Goal: Information Seeking & Learning: Learn about a topic

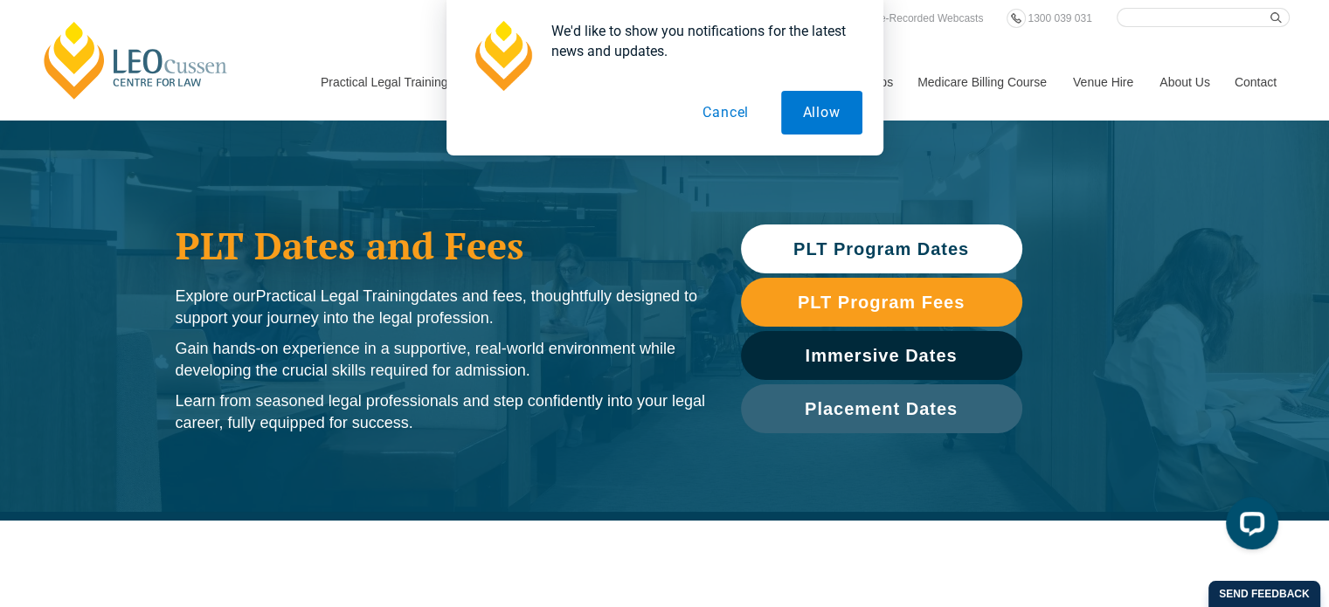
click at [850, 244] on span "PLT Program Dates" at bounding box center [882, 248] width 176 height 17
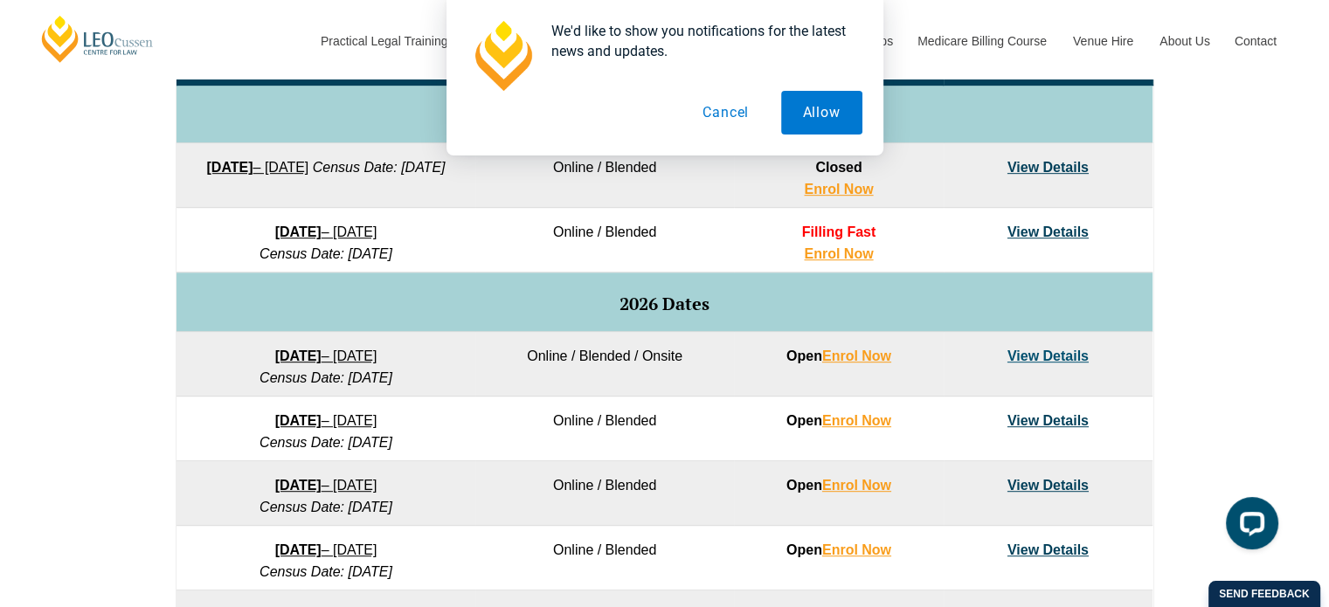
scroll to position [907, 0]
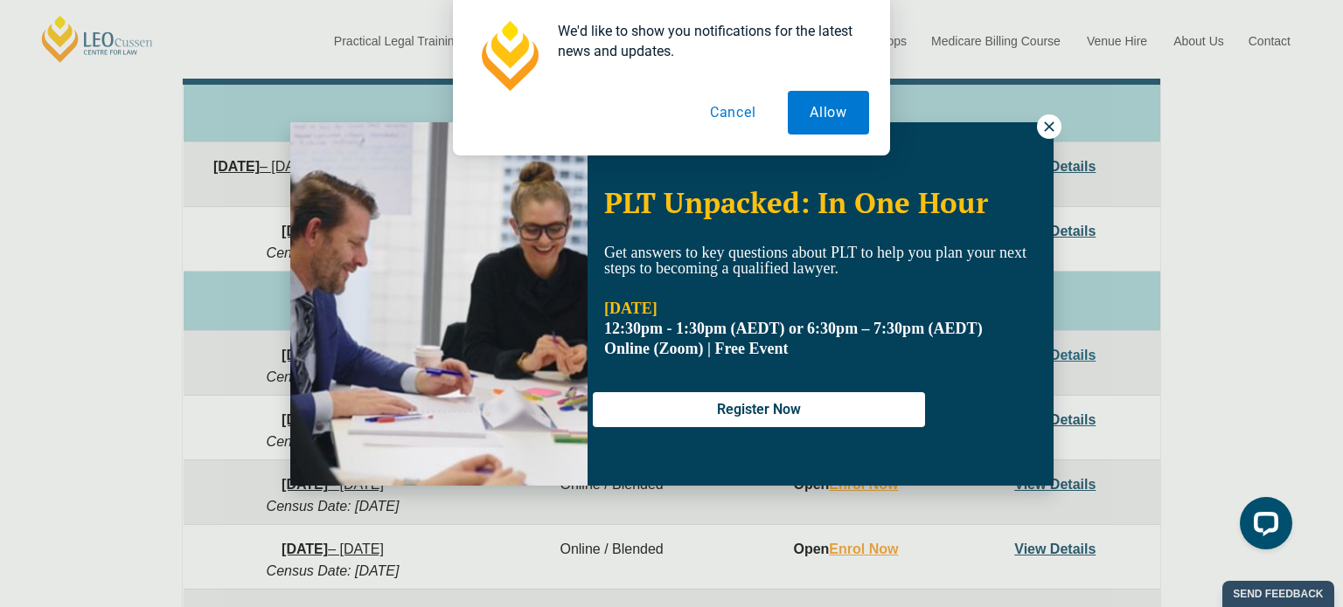
click at [1042, 124] on div "We'd like to show you notifications for the latest news and updates. Allow Canc…" at bounding box center [671, 78] width 1343 height 156
click at [728, 118] on button "Cancel" at bounding box center [733, 113] width 90 height 44
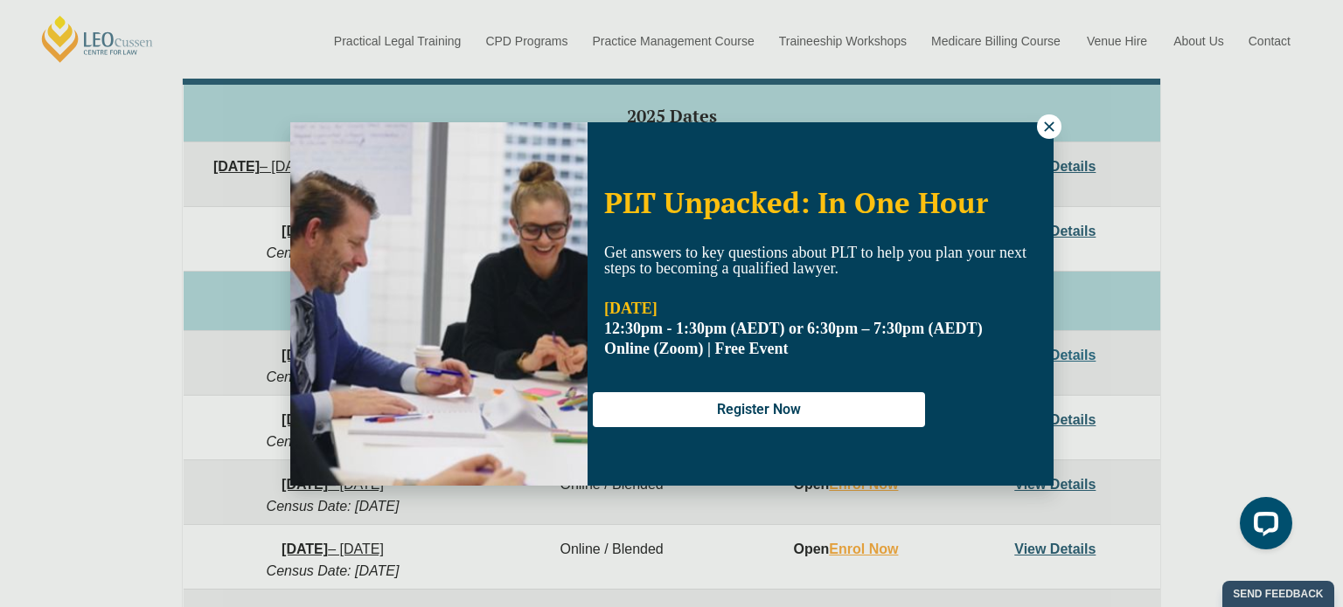
click at [1039, 127] on button at bounding box center [1049, 127] width 24 height 24
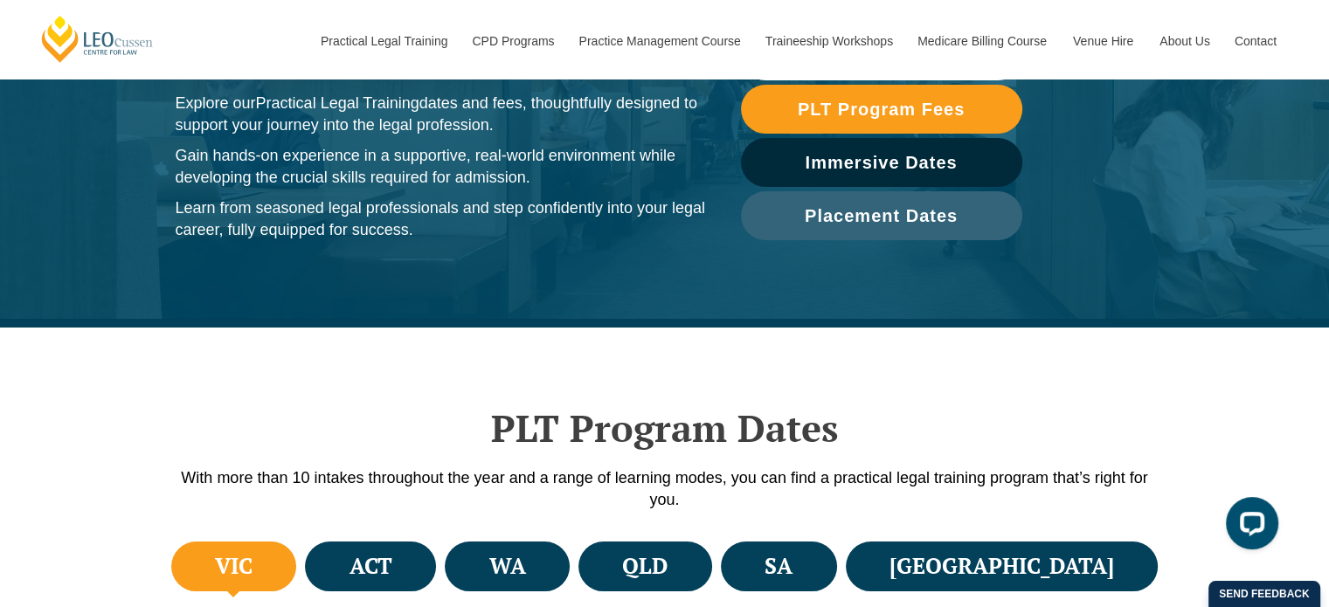
scroll to position [0, 0]
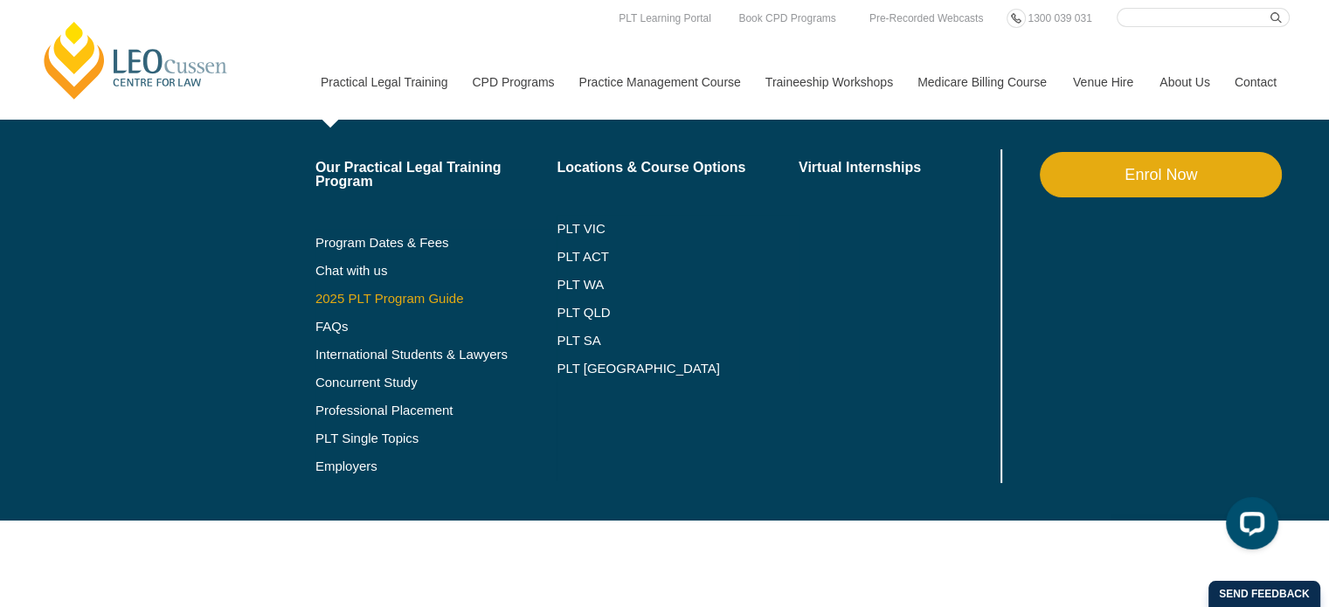
click at [363, 295] on link "2025 PLT Program Guide" at bounding box center [415, 299] width 198 height 14
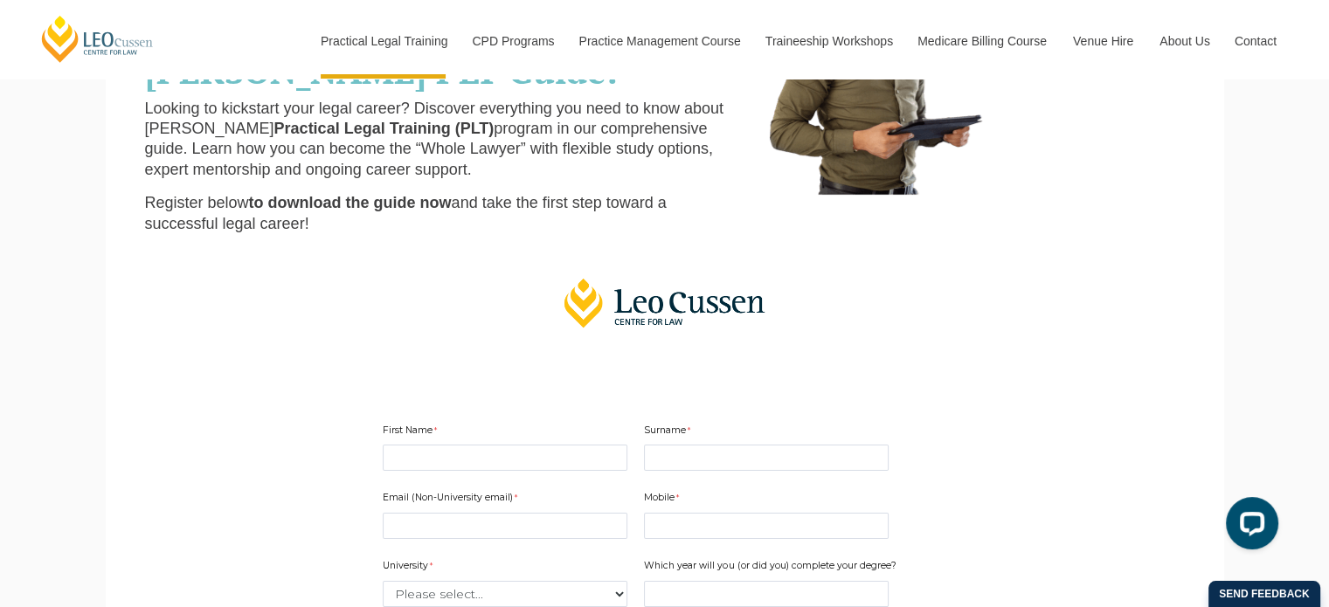
scroll to position [226, 0]
click at [473, 453] on input "First Name" at bounding box center [505, 456] width 245 height 26
type input "Kate"
type input "Gibney"
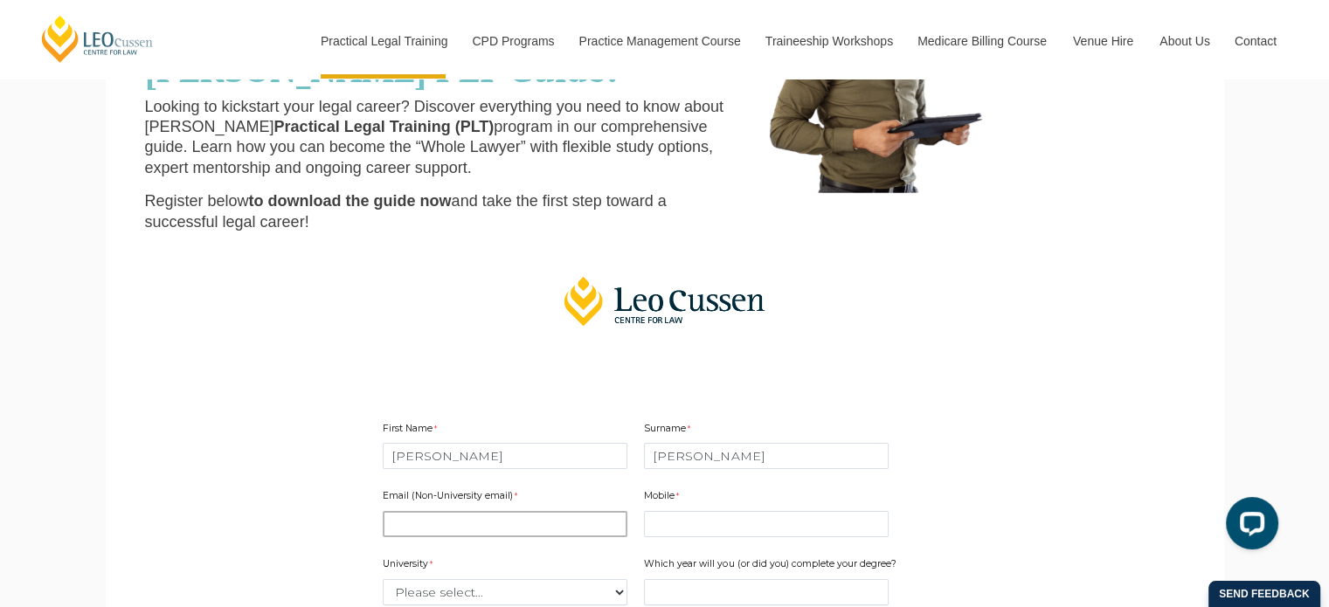
type input "kategibney98@gmail.com"
type input "0404450796"
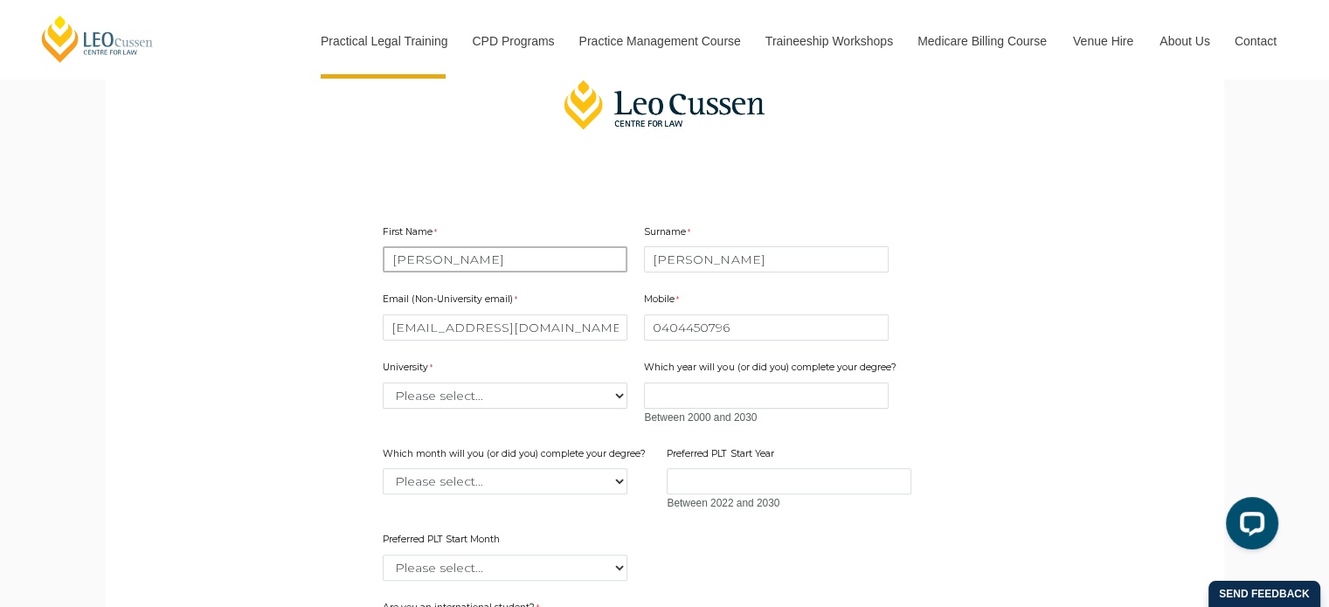
scroll to position [423, 0]
click at [595, 398] on select "Please select... Australian Catholic University Australian National University …" at bounding box center [505, 395] width 245 height 26
select select "tfa_2205"
click at [383, 382] on select "Please select... Australian Catholic University Australian National University …" at bounding box center [505, 395] width 245 height 26
click at [686, 392] on input "Which year will you (or did you) complete your degree?" at bounding box center [766, 395] width 245 height 26
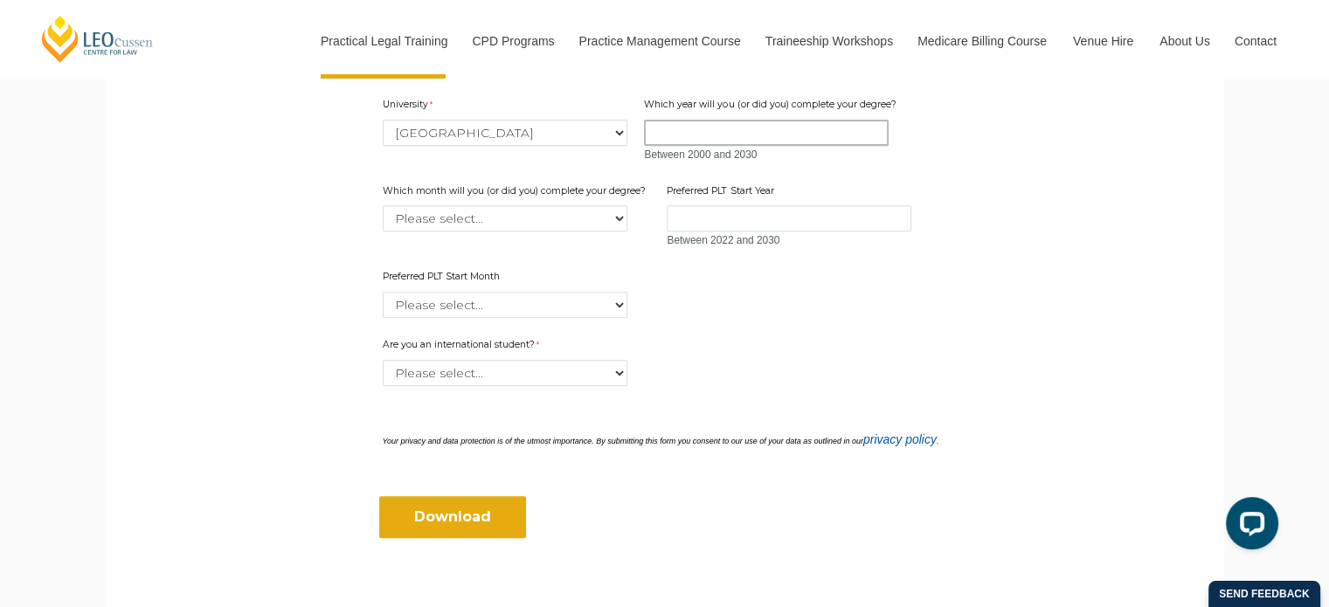
scroll to position [687, 0]
click at [566, 373] on select "Please select... Yes No" at bounding box center [505, 371] width 245 height 26
select select "tfa_60"
click at [383, 358] on select "Please select... Yes No" at bounding box center [505, 371] width 245 height 26
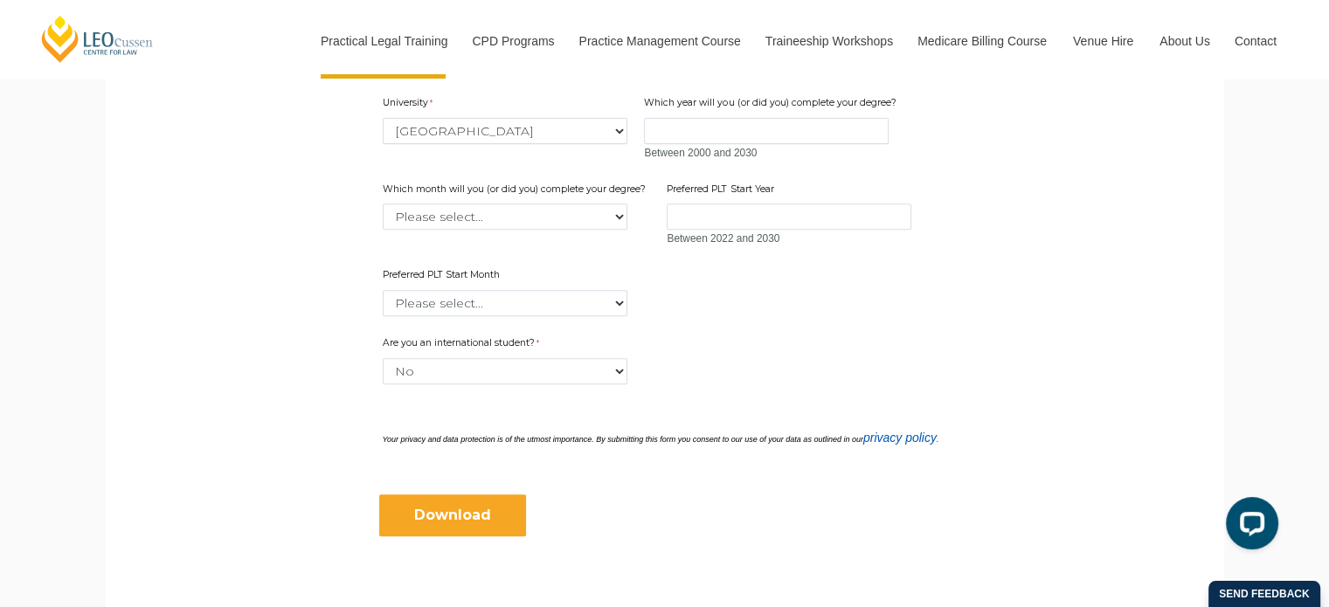
click at [468, 505] on input "Download" at bounding box center [452, 516] width 147 height 42
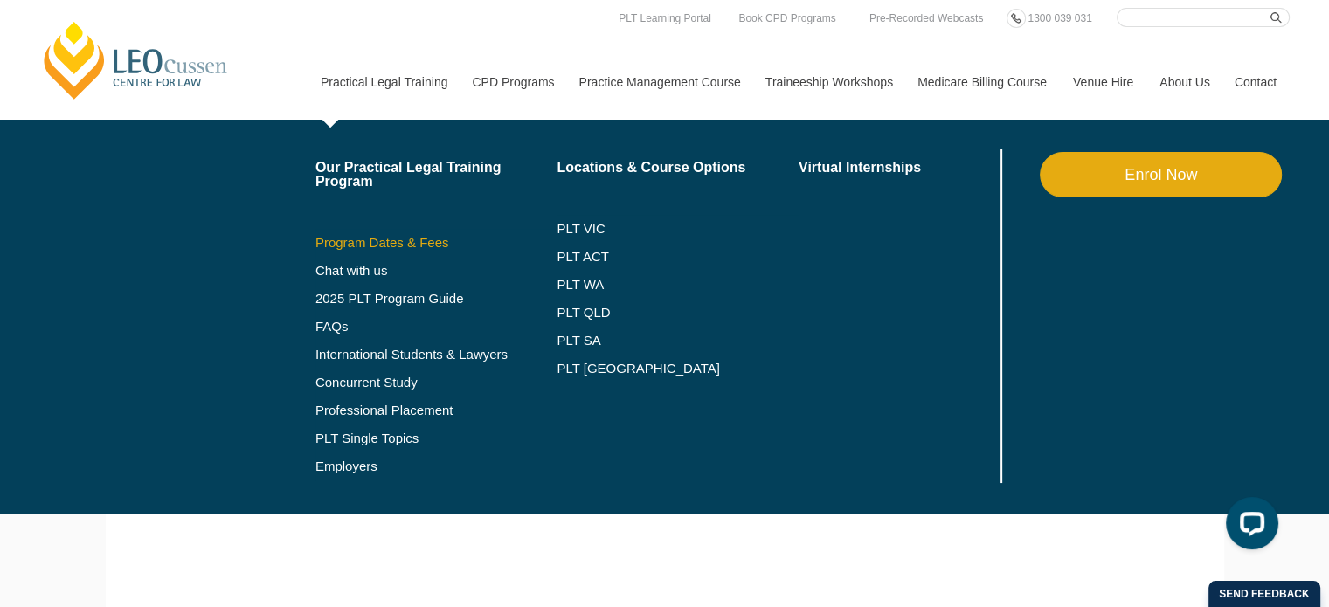
click at [414, 246] on link "Program Dates & Fees" at bounding box center [437, 243] width 242 height 14
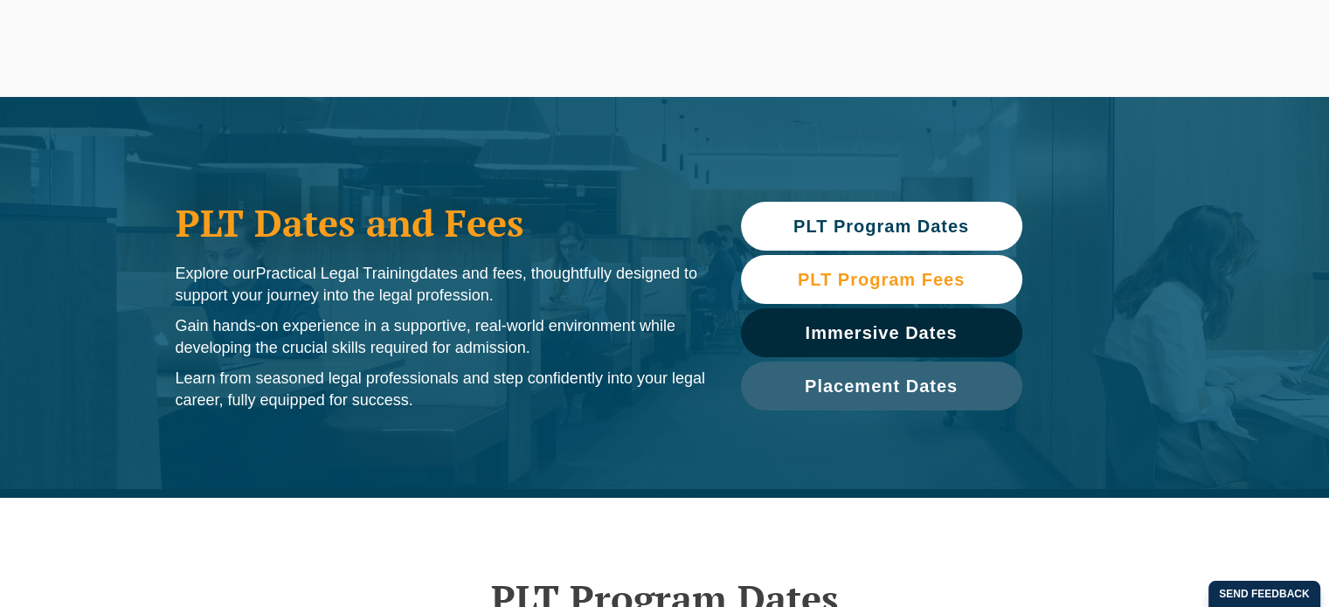
click at [828, 271] on span "PLT Program Fees" at bounding box center [881, 279] width 167 height 17
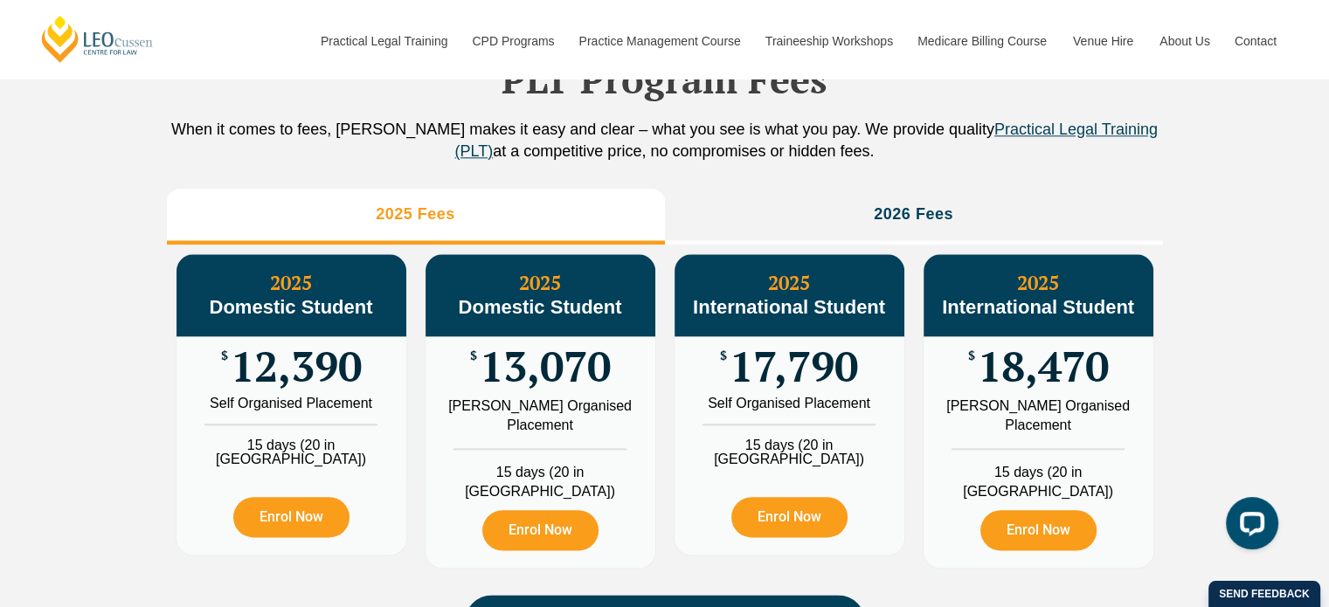
scroll to position [1974, 0]
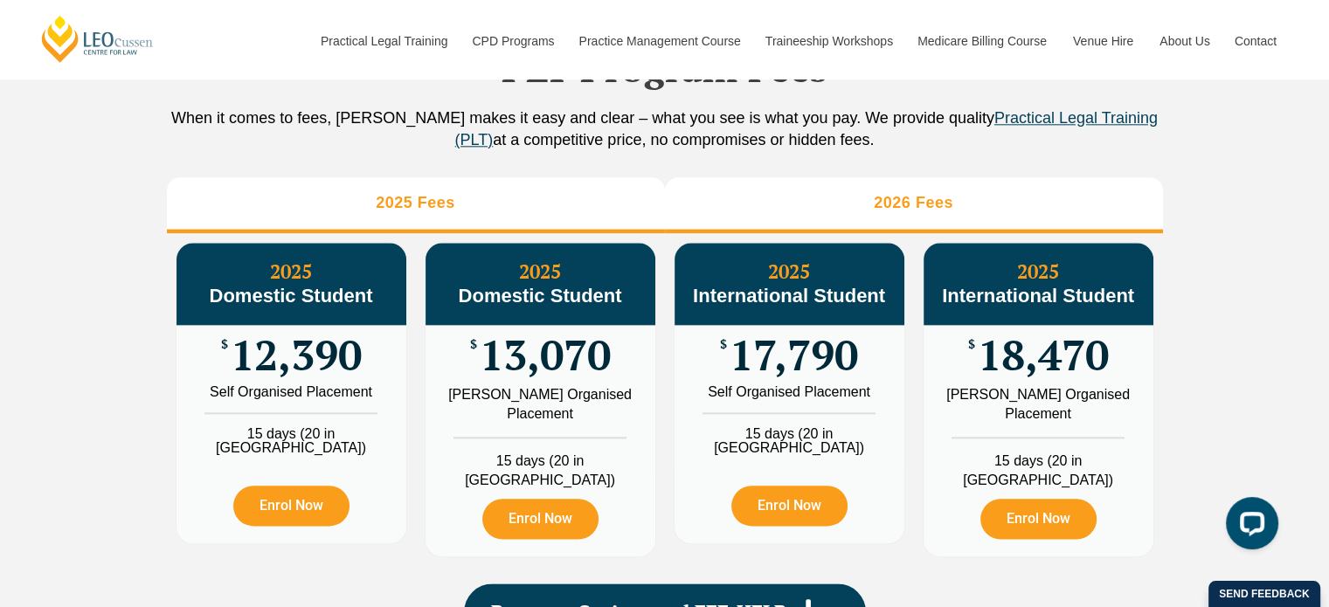
click at [911, 209] on li "2026 Fees" at bounding box center [914, 205] width 498 height 56
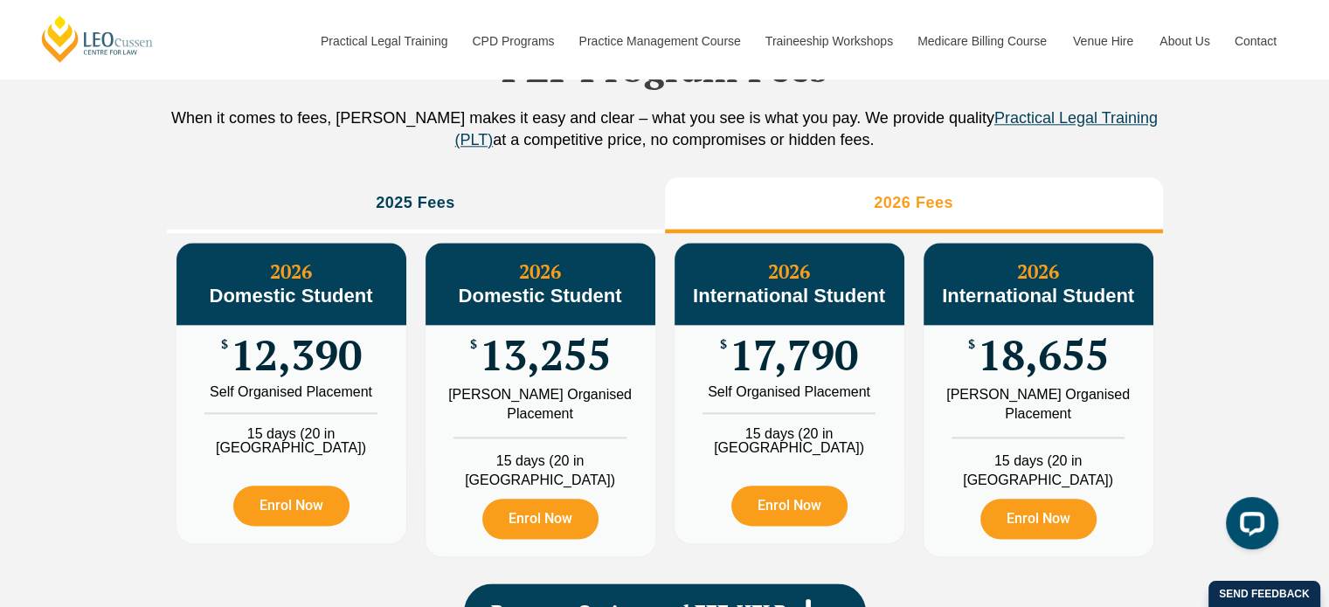
click at [931, 213] on h3 "2026 Fees" at bounding box center [914, 203] width 80 height 20
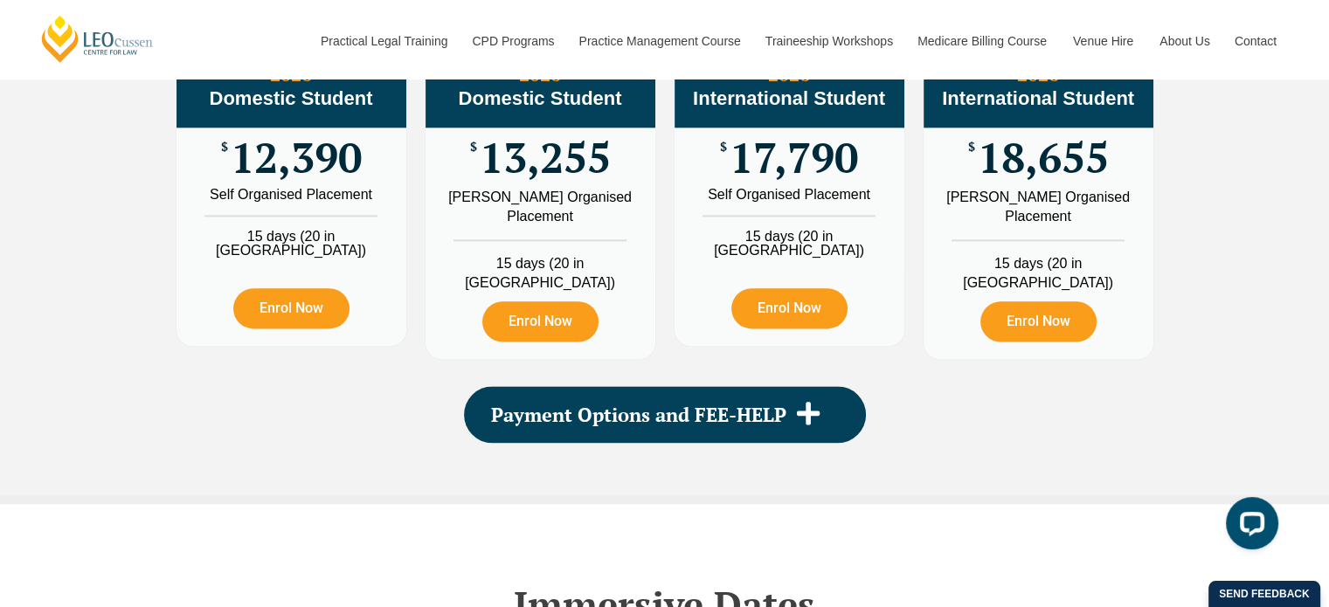
scroll to position [2172, 0]
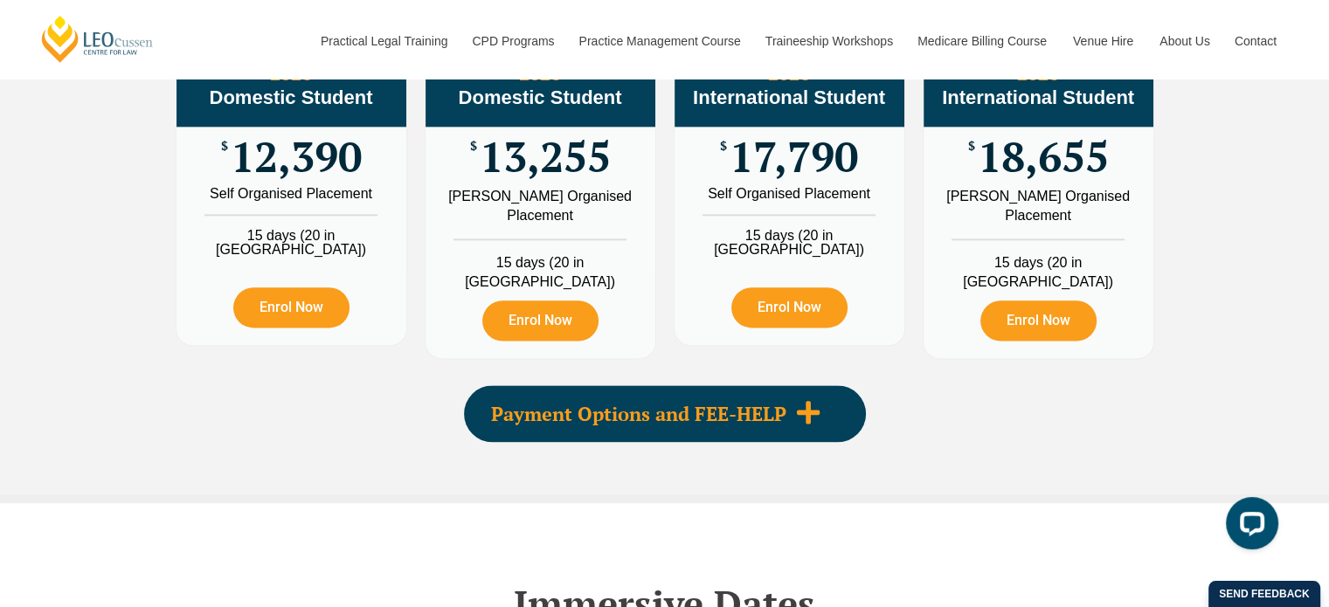
click at [605, 418] on span "Payment Options and FEE-HELP" at bounding box center [638, 414] width 295 height 19
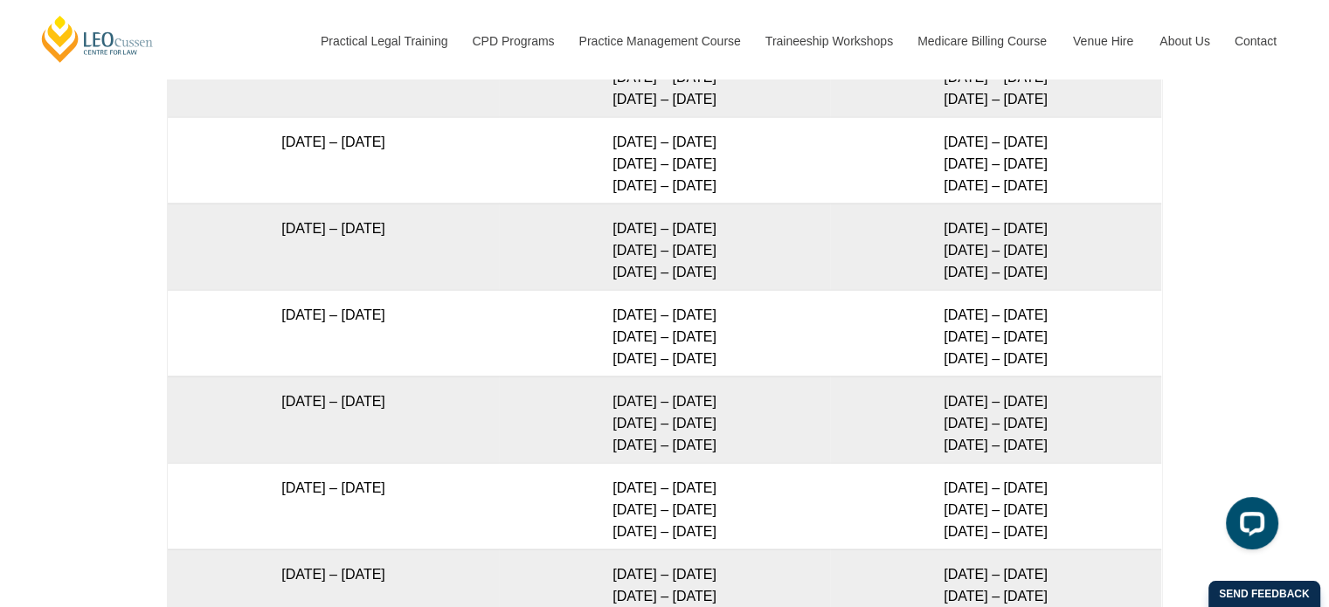
scroll to position [3671, 0]
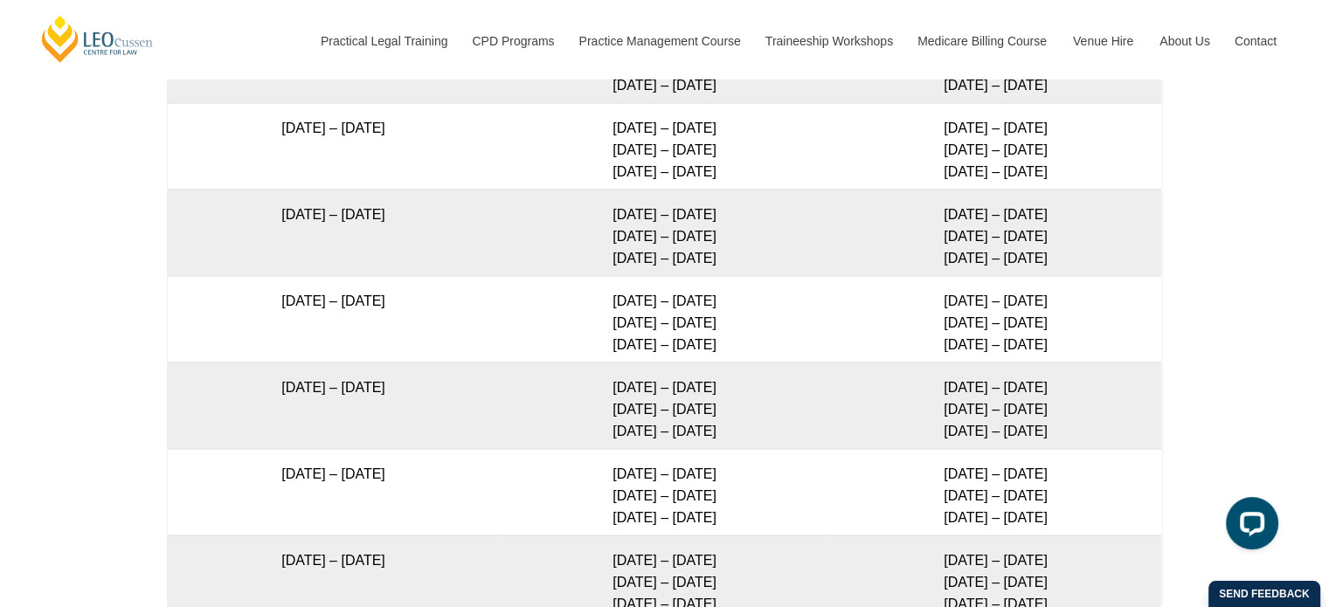
drag, startPoint x: 212, startPoint y: 274, endPoint x: 1104, endPoint y: 331, distance: 894.3
click at [1104, 331] on tr "[DATE] – [DATE] [DATE] – [DATE] [DATE] – [DATE] [DATE] – [DATE] [DATE] – [DATE]…" at bounding box center [665, 319] width 994 height 87
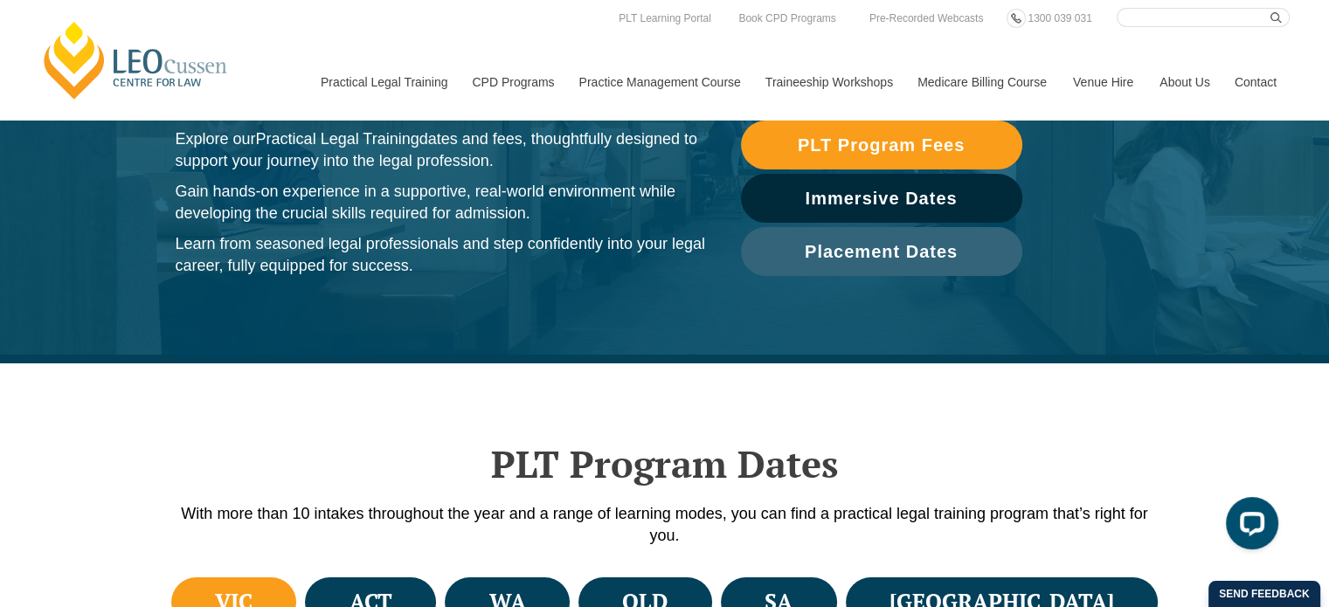
scroll to position [0, 0]
